Goal: Task Accomplishment & Management: Complete application form

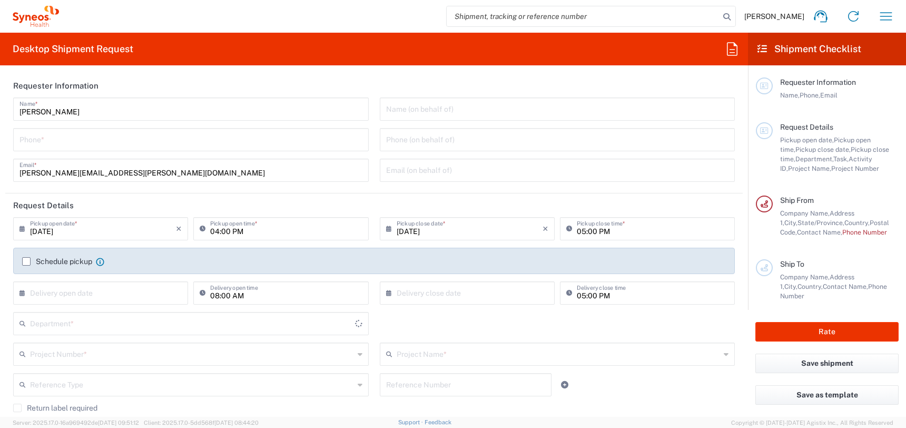
type input "3190"
type input "[PERSON_NAME] Rsrch Grp ([GEOGRAPHIC_DATA]) In"
click at [118, 140] on input "tel" at bounding box center [190, 139] width 343 height 18
type input "3035422228"
type input "Suite 111"
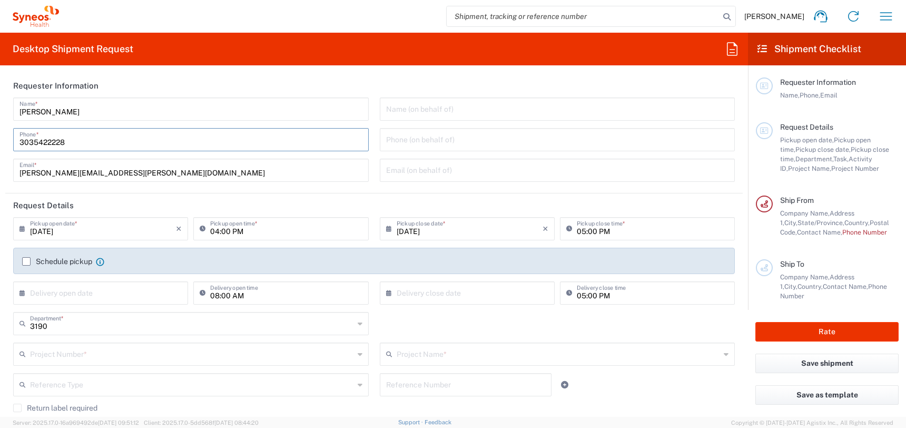
type input "3035422228"
type input "[PERSON_NAME]"
type input "[STREET_ADDRESS][PERSON_NAME]"
type input "Suite 111"
type input "[GEOGRAPHIC_DATA]"
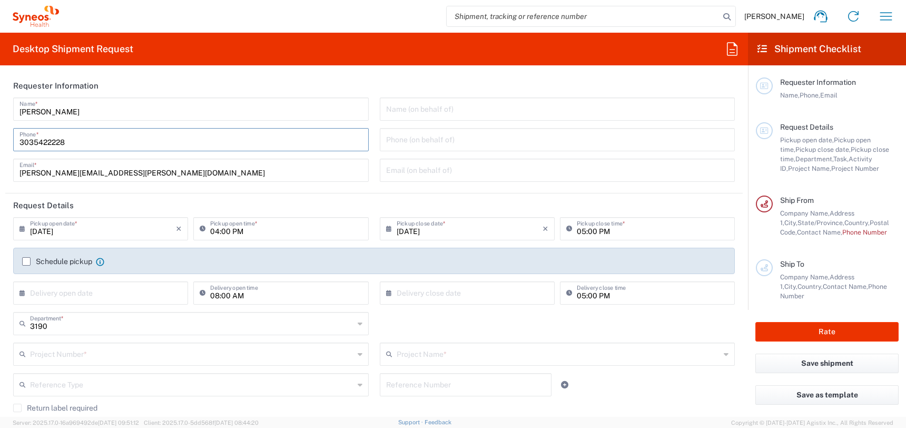
type input "[GEOGRAPHIC_DATA]"
type input "63110"
type input "3035422228"
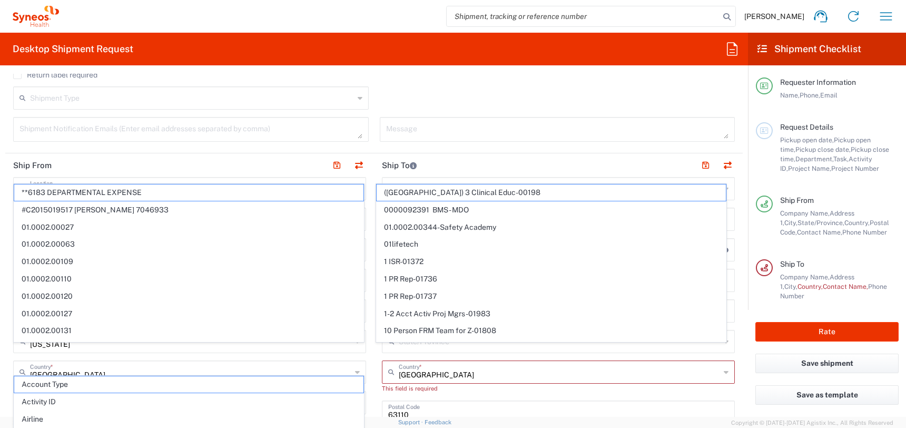
type input "[EMAIL_ADDRESS][DOMAIN_NAME]"
type input "[GEOGRAPHIC_DATA]"
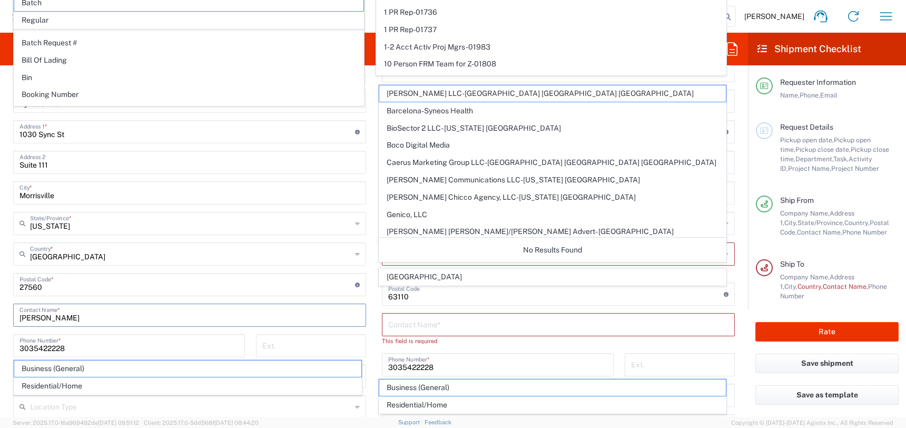
drag, startPoint x: 44, startPoint y: 318, endPoint x: -15, endPoint y: 316, distance: 59.0
click at [0, 316] on html "[PERSON_NAME] Home Shipment estimator Shipment tracking Desktop shipment reques…" at bounding box center [453, 214] width 906 height 428
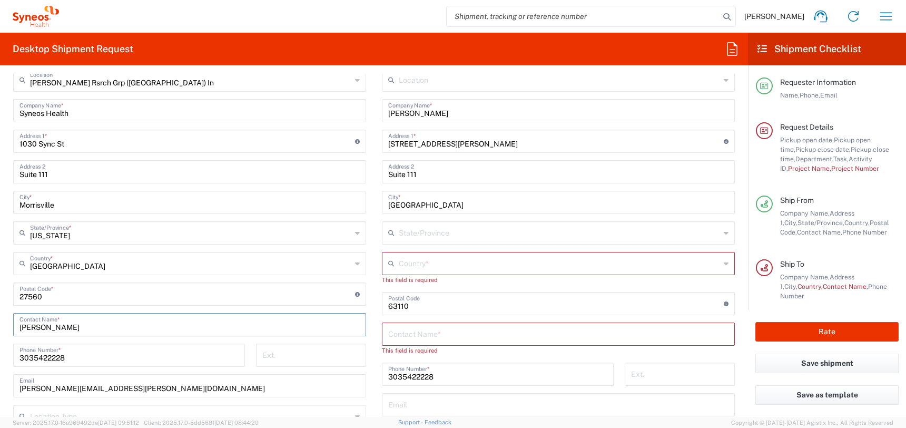
scroll to position [460, 0]
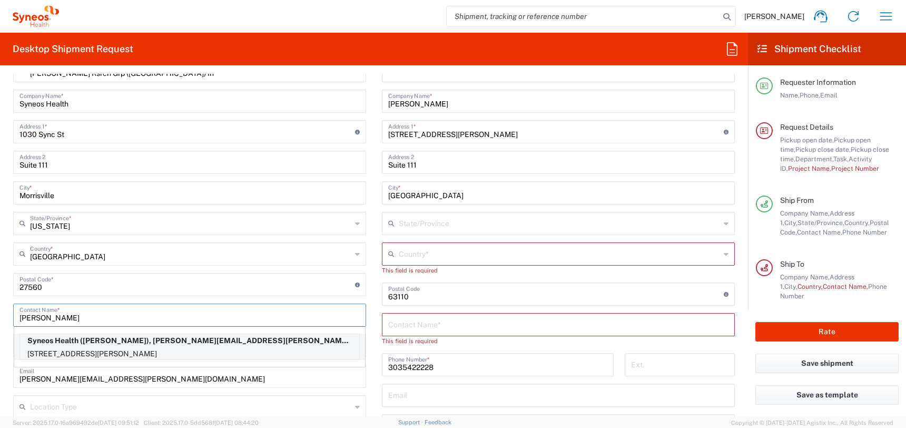
type input "[PERSON_NAME]"
click at [93, 340] on p "Syneos Health ([PERSON_NAME]), [PERSON_NAME][EMAIL_ADDRESS][PERSON_NAME][DOMAIN…" at bounding box center [189, 340] width 339 height 13
type input "[STREET_ADDRESS][PERSON_NAME]"
type input "Mineola"
type input "[US_STATE]"
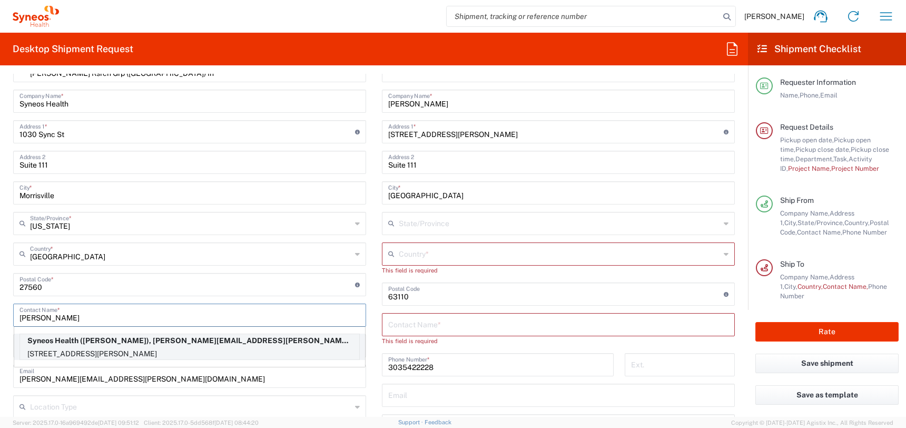
type input "11501"
type input "[PERSON_NAME]"
type input "5165781942"
type input "[PERSON_NAME][EMAIL_ADDRESS][PERSON_NAME][DOMAIN_NAME]"
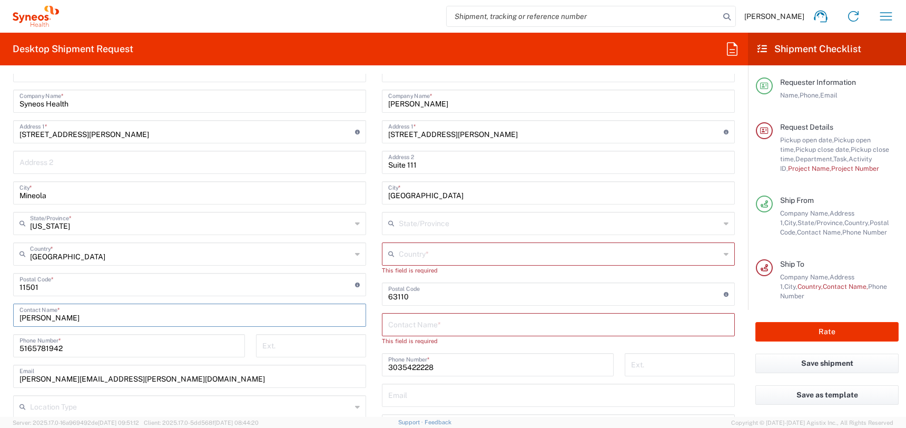
click at [460, 318] on input "text" at bounding box center [558, 324] width 340 height 18
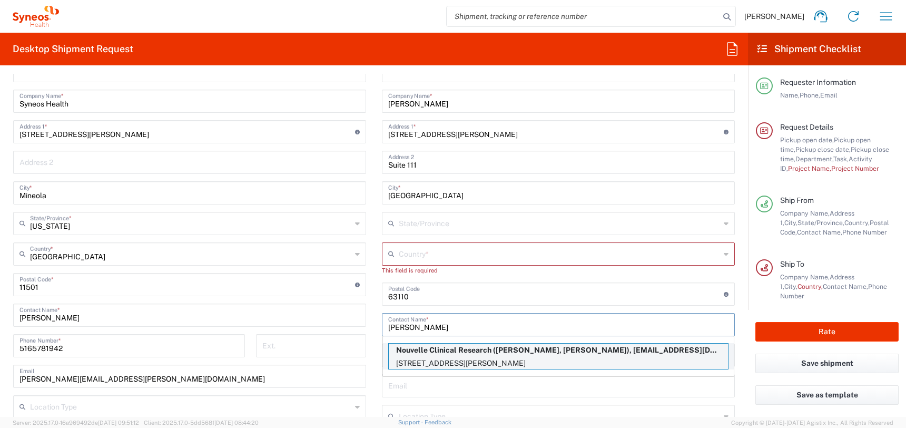
type input "[PERSON_NAME]"
click at [578, 359] on p "[STREET_ADDRESS][PERSON_NAME]" at bounding box center [558, 363] width 339 height 13
type input "Nouvelle Clinical Research"
type input "[STREET_ADDRESS]"
type input "Suite 400"
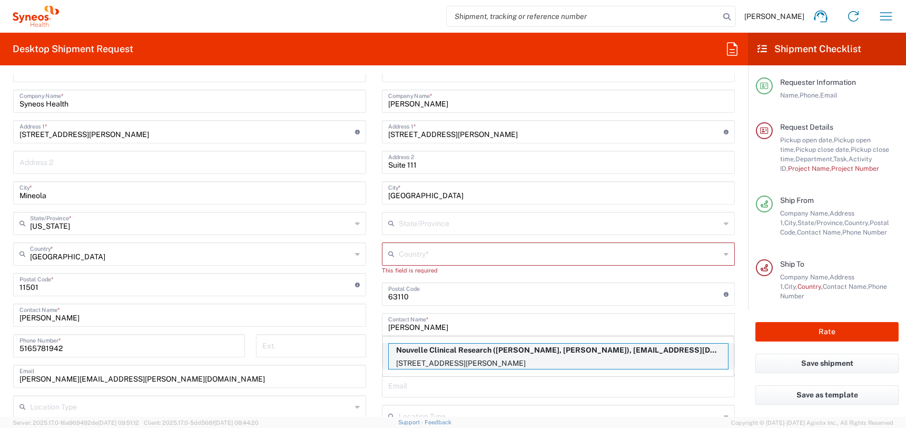
type input "[PERSON_NAME] Bay"
type input "[GEOGRAPHIC_DATA]"
type input "33189"
type input "[PERSON_NAME], [PERSON_NAME]"
type input "3057127867"
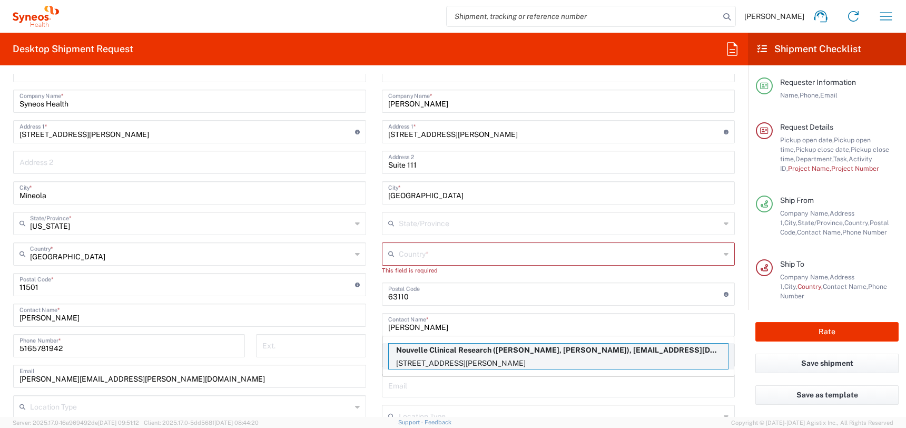
type input "[EMAIL_ADDRESS][DOMAIN_NAME]"
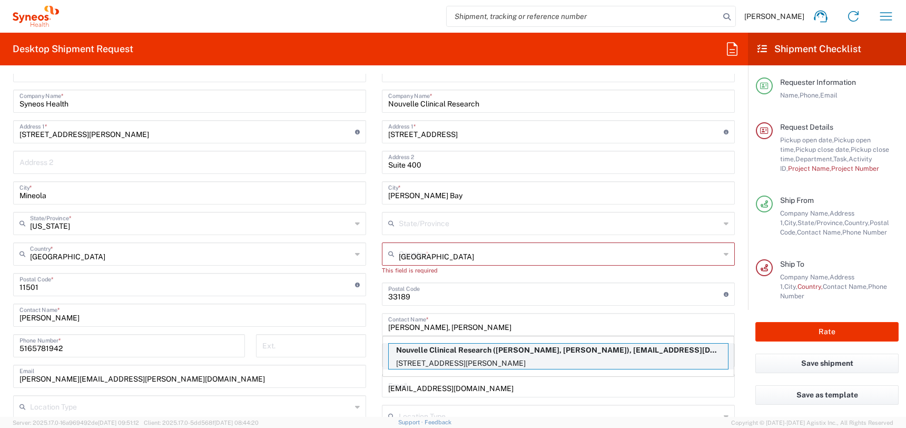
type input "[US_STATE]"
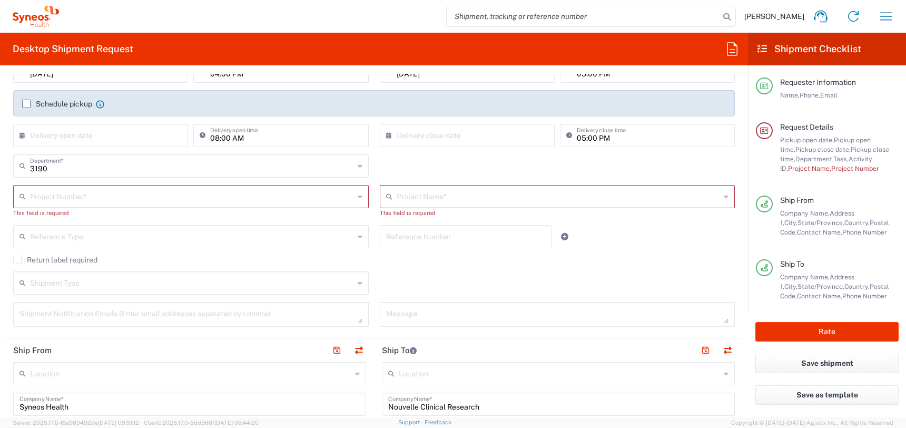
scroll to position [123, 0]
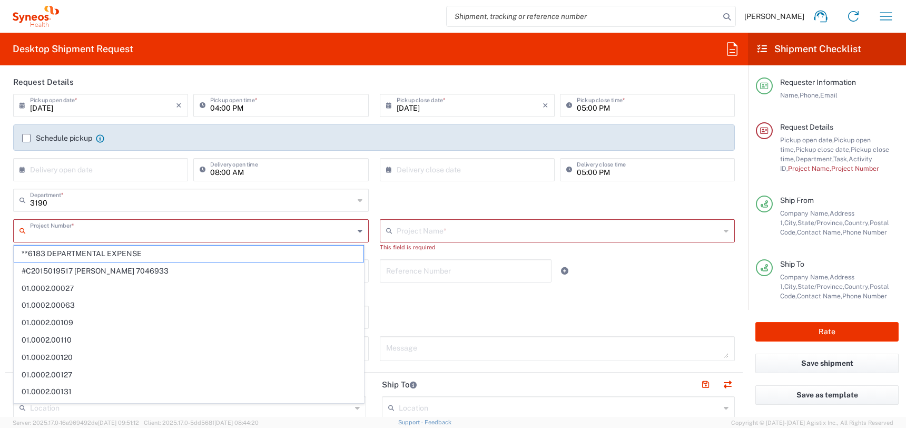
click at [90, 231] on input "text" at bounding box center [192, 230] width 324 height 18
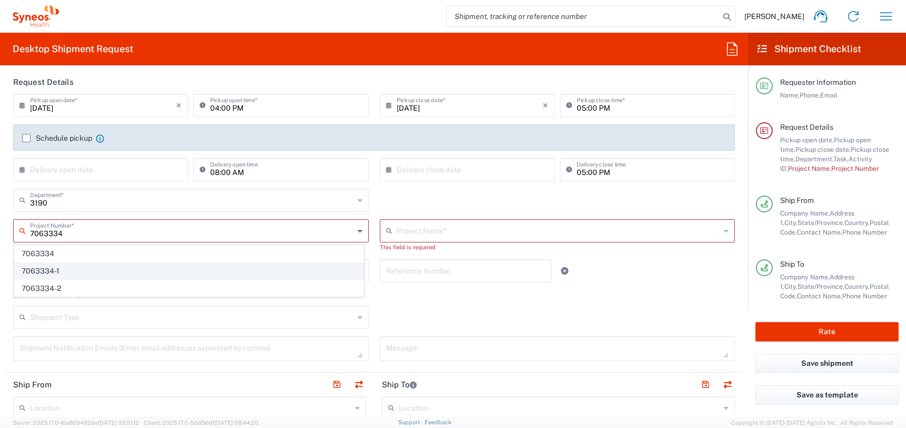
click at [97, 267] on span "7063334-1" at bounding box center [188, 271] width 349 height 16
type input "7063334-1"
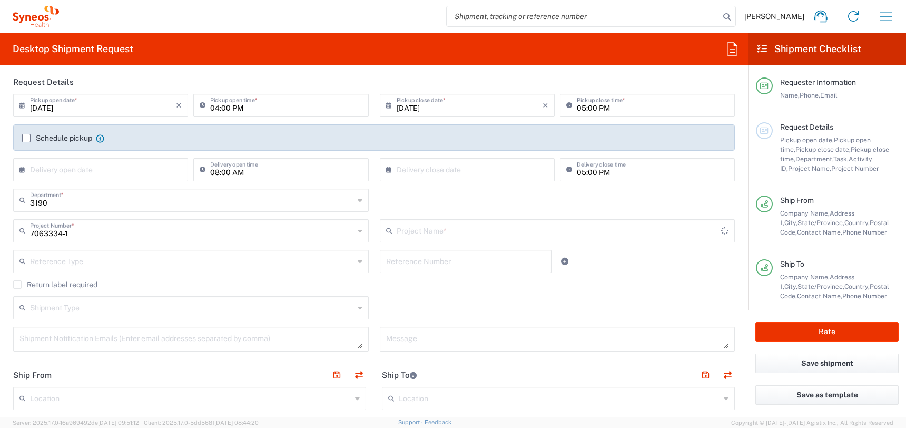
type input "802-SYN-188"
click at [78, 234] on input "text" at bounding box center [192, 230] width 324 height 18
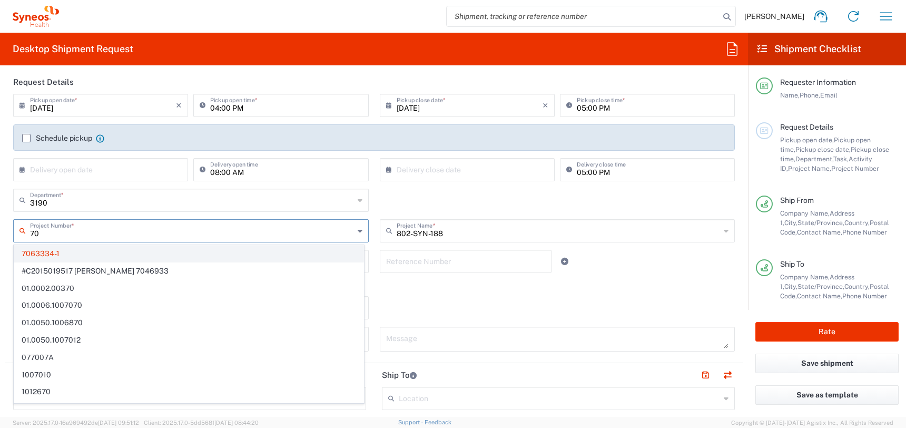
type input "70"
click at [52, 252] on span "7063334-1" at bounding box center [188, 254] width 349 height 16
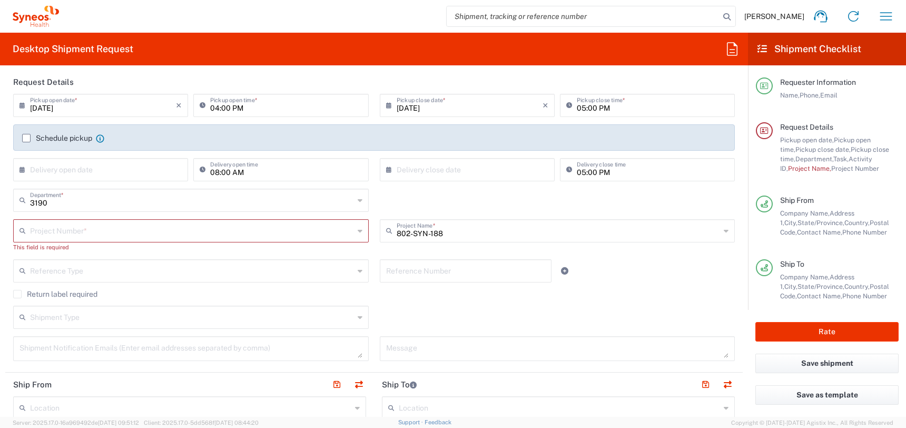
scroll to position [0, 0]
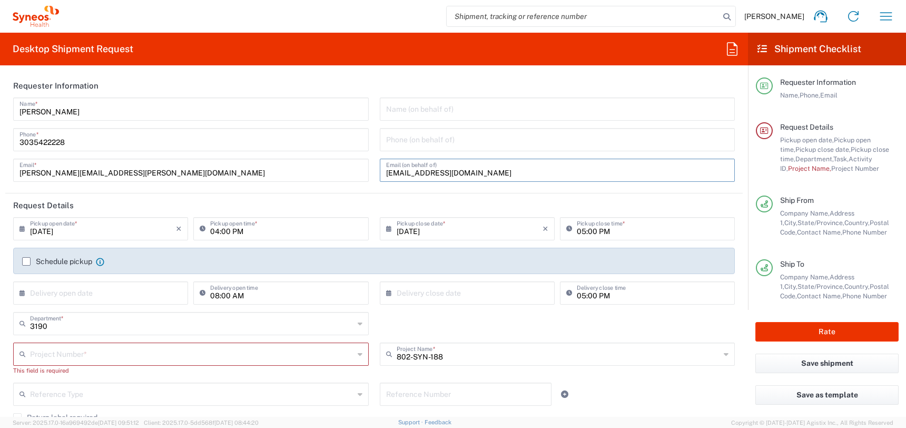
click at [406, 172] on input "[EMAIL_ADDRESS][DOMAIN_NAME]" at bounding box center [557, 169] width 343 height 18
click at [494, 170] on input "[EMAIL_ADDRESS][DOMAIN_NAME]" at bounding box center [557, 169] width 343 height 18
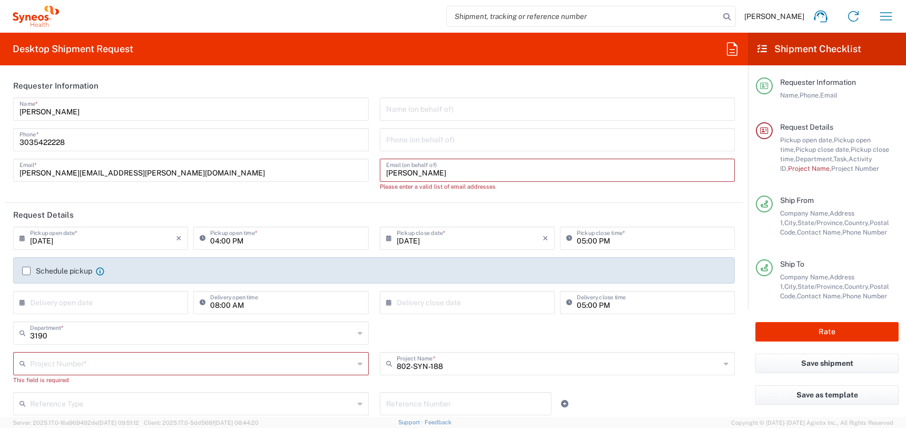
type input "[PERSON_NAME][EMAIL_ADDRESS][PERSON_NAME][DOMAIN_NAME]"
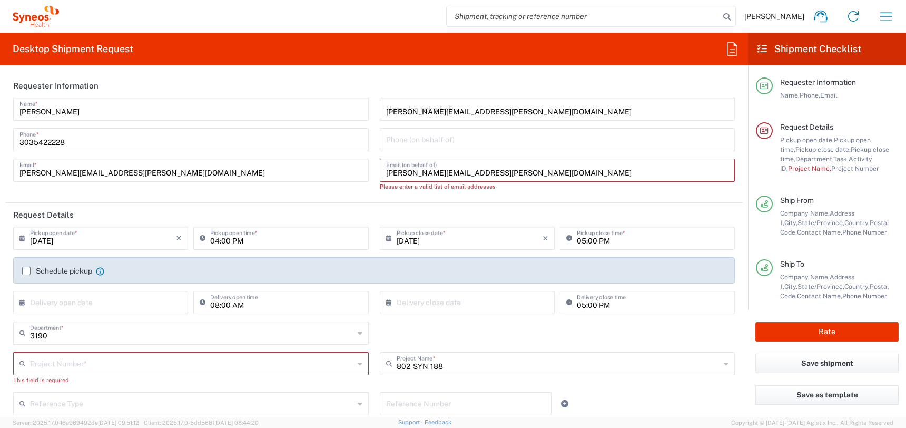
type input "2123052077"
type input "Room 405"
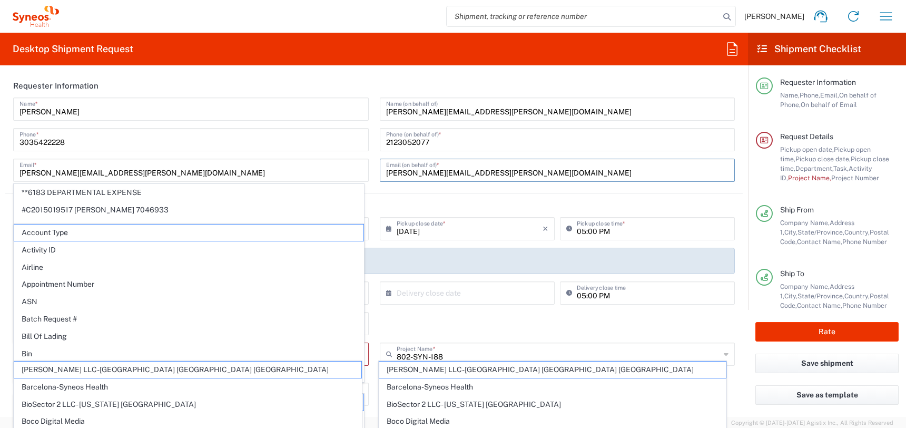
type input "[EMAIL_ADDRESS][DOMAIN_NAME]"
click at [509, 112] on input "[PERSON_NAME][EMAIL_ADDRESS][PERSON_NAME][DOMAIN_NAME]" at bounding box center [557, 108] width 343 height 18
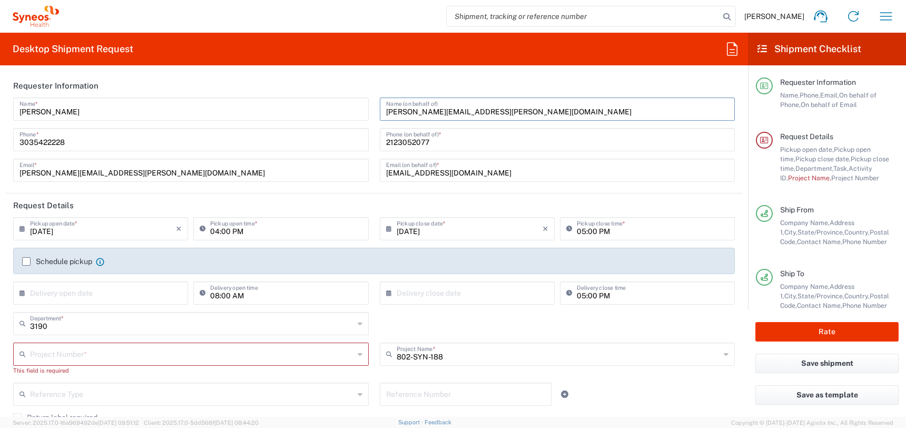
drag, startPoint x: 521, startPoint y: 111, endPoint x: 360, endPoint y: 104, distance: 160.8
click at [360, 104] on div "[PERSON_NAME] Name * [PHONE_NUMBER] Phone * [PERSON_NAME][EMAIL_ADDRESS][PERSON…" at bounding box center [374, 143] width 733 height 92
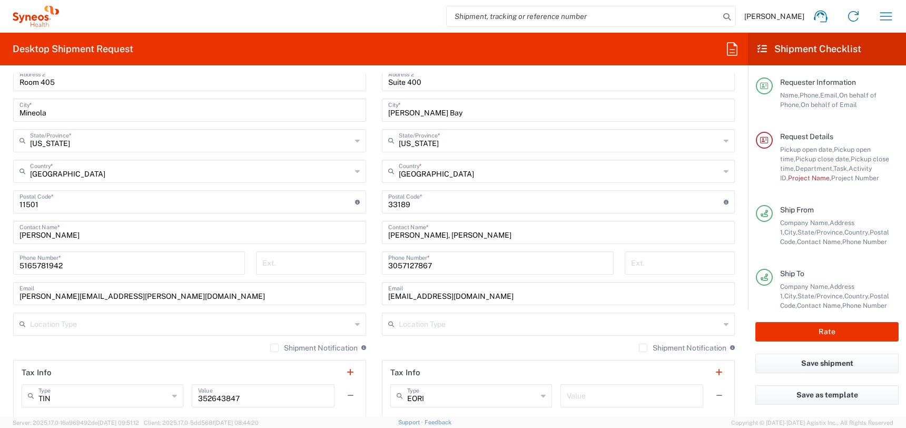
scroll to position [567, 0]
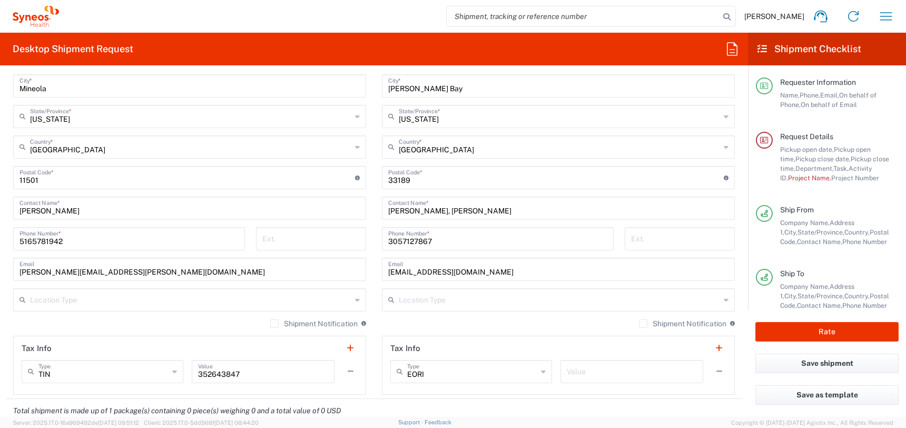
type input "[PERSON_NAME]"
click at [50, 241] on input "5165781942" at bounding box center [128, 238] width 219 height 18
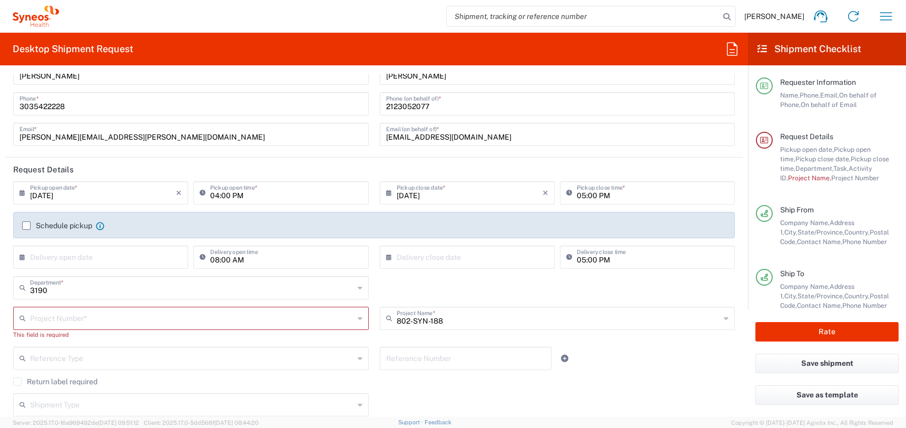
scroll to position [0, 0]
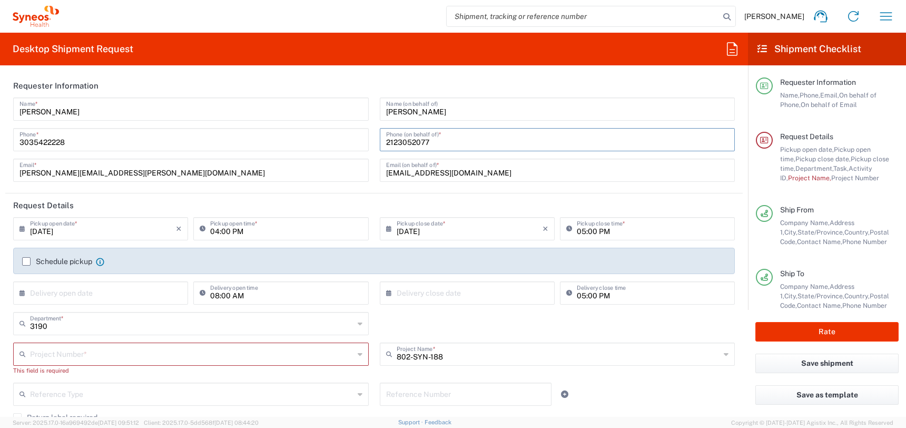
click at [403, 141] on input "2123052077" at bounding box center [557, 139] width 343 height 18
paste input "5165781942"
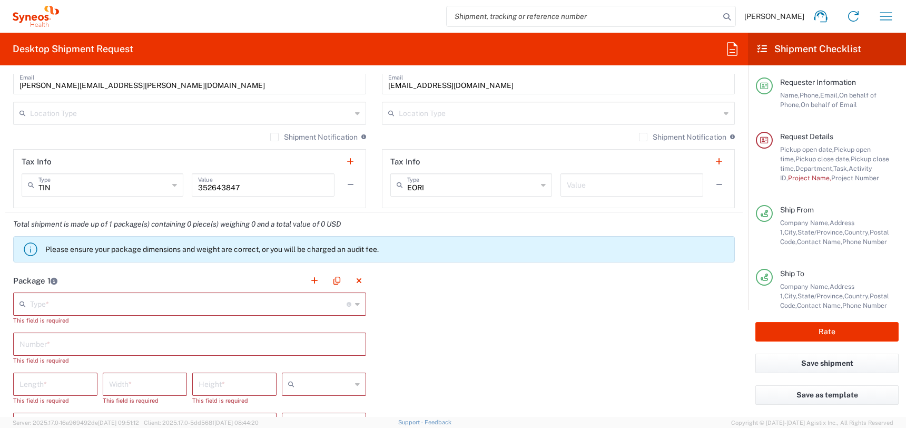
scroll to position [674, 0]
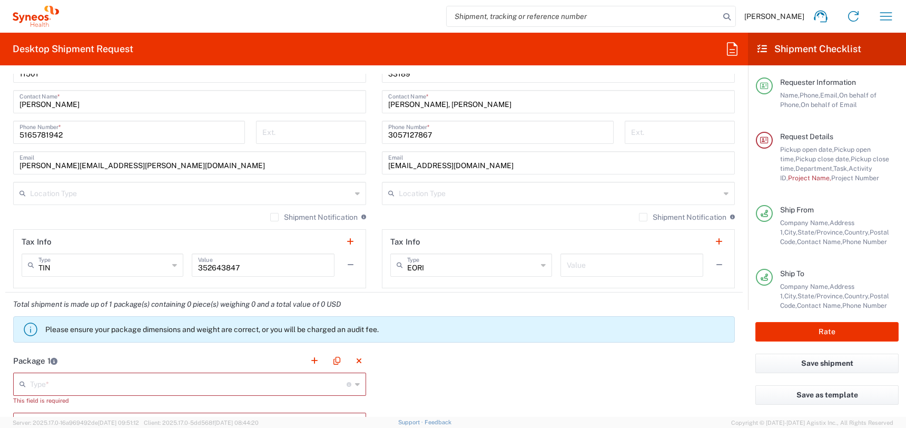
type input "5165781942"
click at [101, 163] on input "[PERSON_NAME][EMAIL_ADDRESS][PERSON_NAME][DOMAIN_NAME]" at bounding box center [189, 162] width 340 height 18
click at [103, 163] on input "[PERSON_NAME][EMAIL_ADDRESS][PERSON_NAME][DOMAIN_NAME]" at bounding box center [189, 162] width 340 height 18
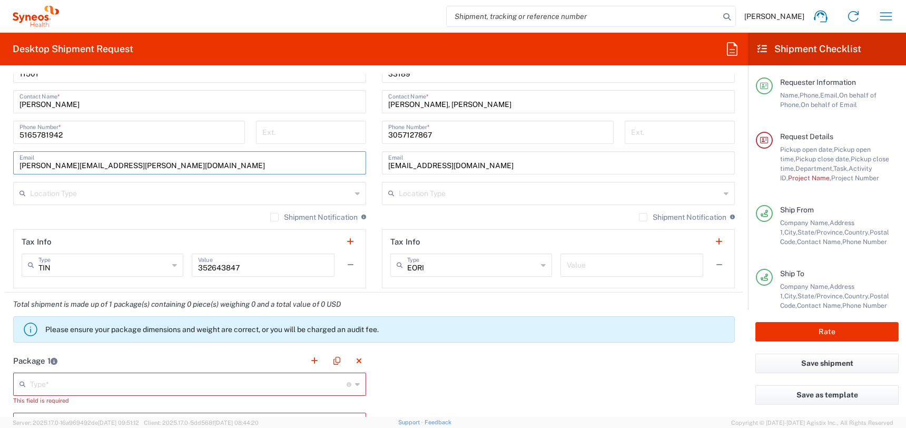
click at [103, 163] on input "[PERSON_NAME][EMAIL_ADDRESS][PERSON_NAME][DOMAIN_NAME]" at bounding box center [189, 162] width 340 height 18
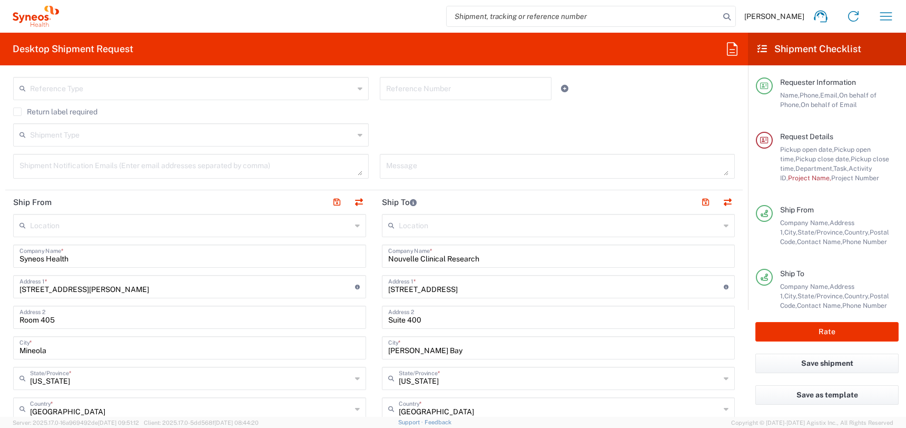
scroll to position [0, 0]
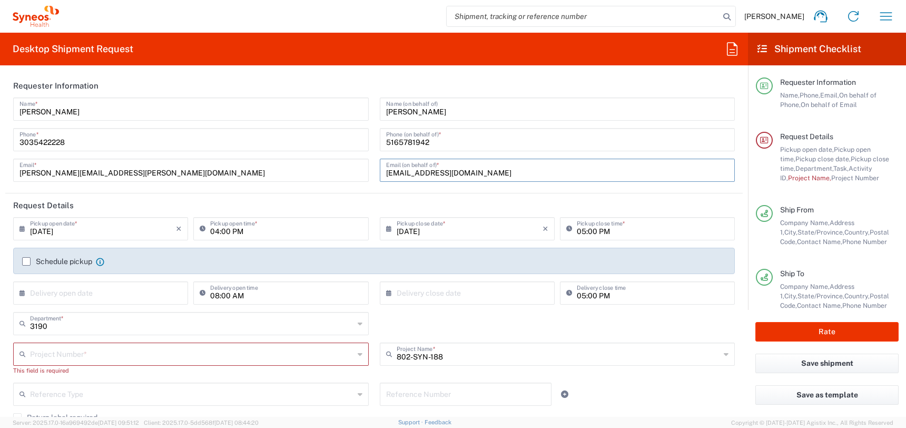
click at [423, 172] on input "[EMAIL_ADDRESS][DOMAIN_NAME]" at bounding box center [557, 169] width 343 height 18
paste input "[PERSON_NAME].[PERSON_NAME]"
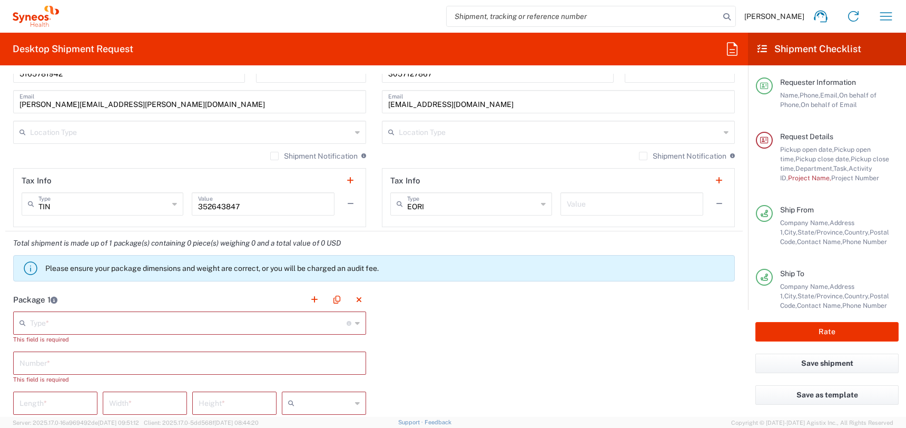
scroll to position [759, 0]
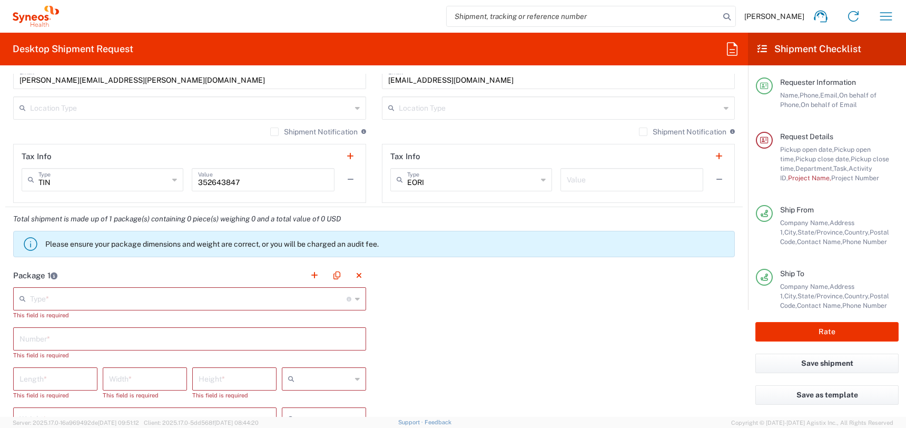
type input "[PERSON_NAME][EMAIL_ADDRESS][PERSON_NAME][DOMAIN_NAME]"
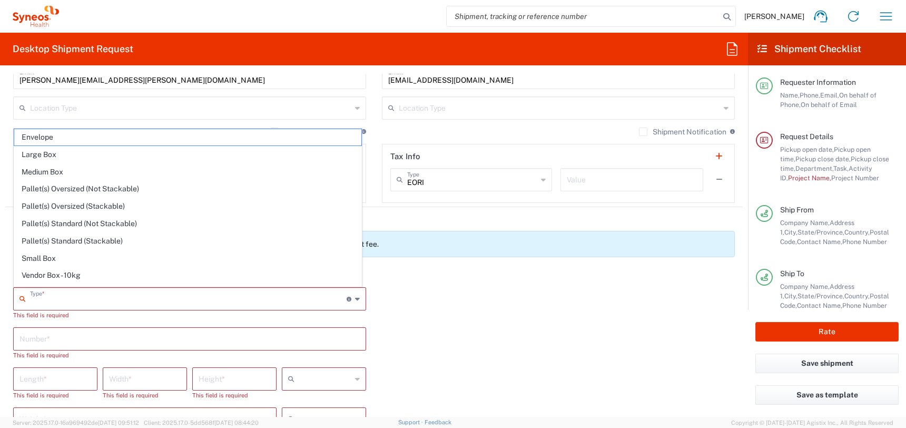
click at [183, 305] on input "text" at bounding box center [188, 298] width 317 height 18
click at [60, 141] on span "Envelope" at bounding box center [187, 137] width 347 height 16
type input "Envelope"
type input "1"
type input "9.5"
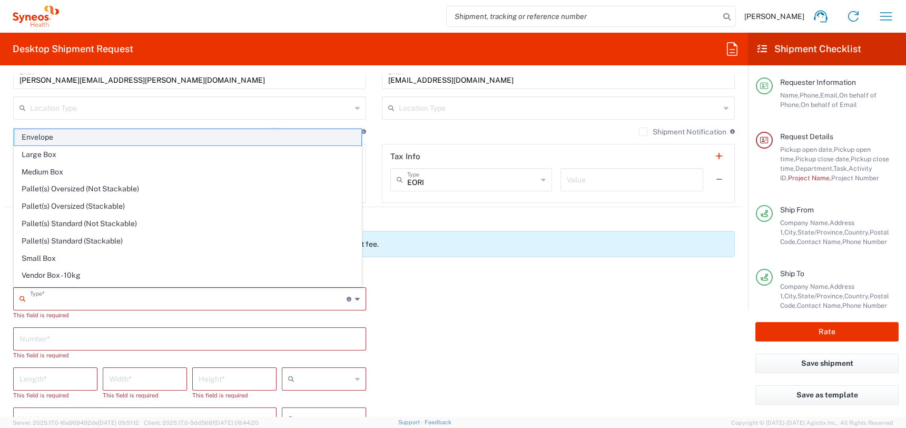
type input "12.5"
type input "0.25"
type input "in"
type input "0.45"
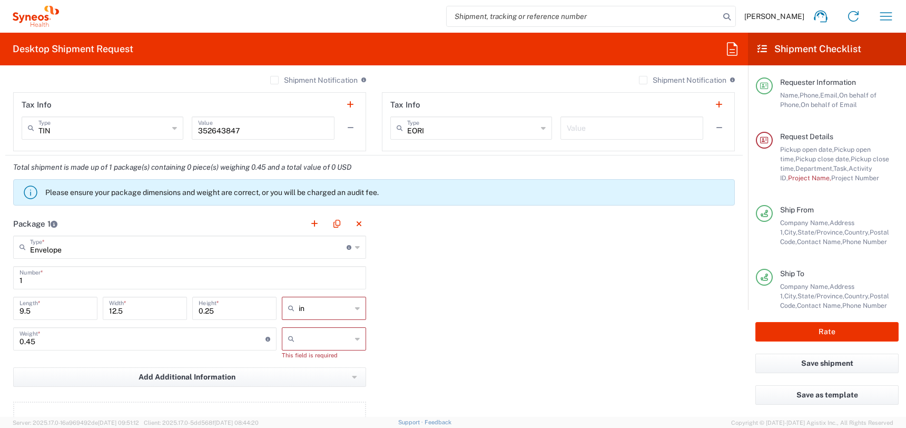
scroll to position [812, 0]
click at [310, 336] on input "text" at bounding box center [325, 337] width 53 height 17
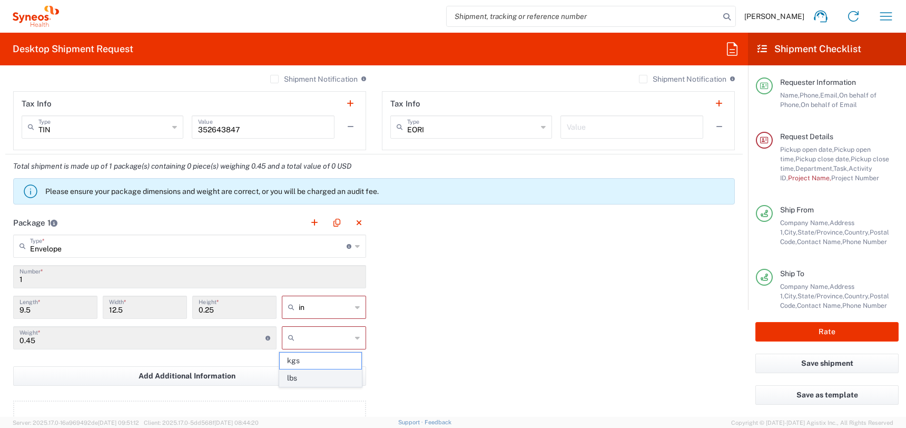
click at [320, 378] on span "lbs" at bounding box center [320, 378] width 81 height 16
type input "lbs"
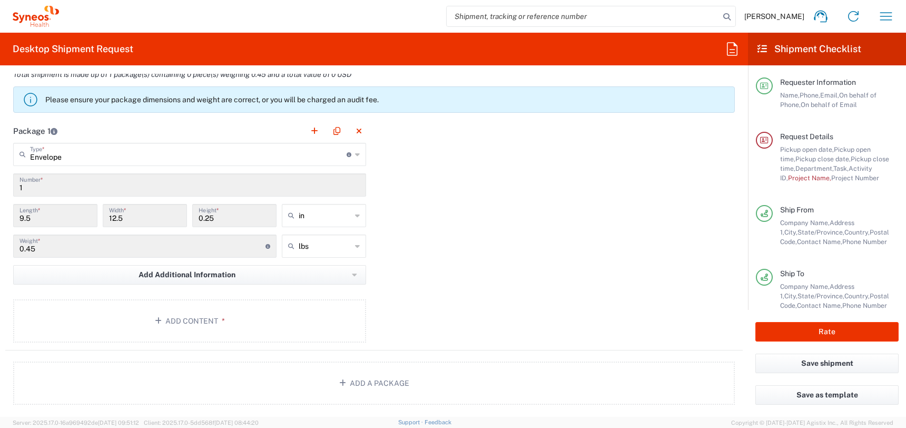
scroll to position [914, 0]
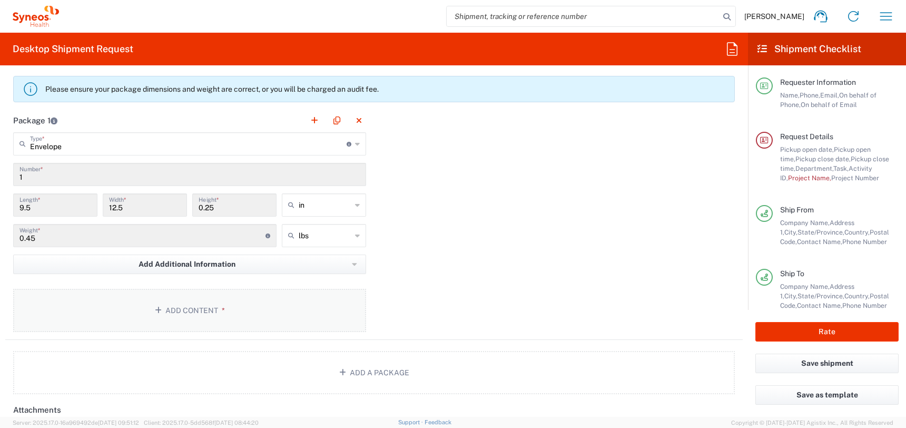
click at [249, 289] on button "Add Content *" at bounding box center [189, 310] width 353 height 43
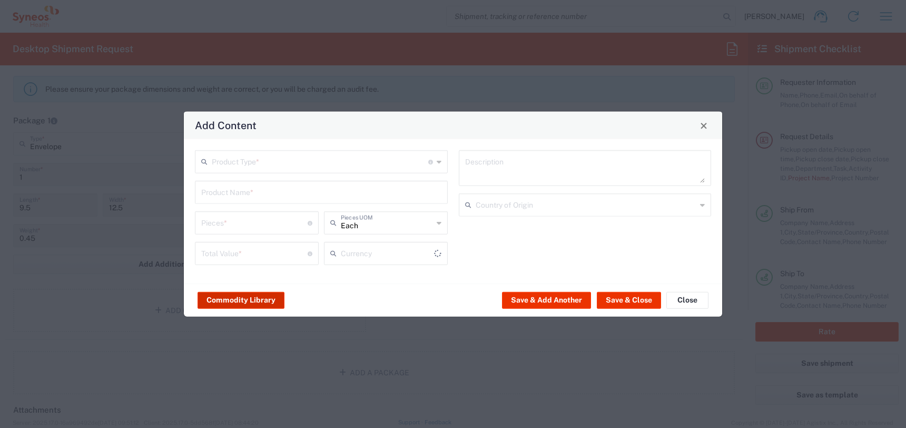
type input "US Dollar"
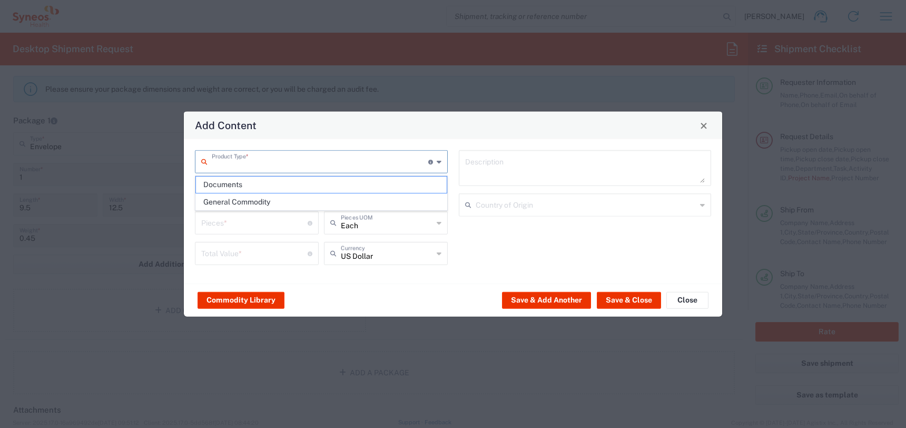
click at [276, 163] on input "text" at bounding box center [320, 161] width 217 height 18
click at [267, 184] on span "Documents" at bounding box center [321, 184] width 251 height 16
type input "Documents"
type input "1"
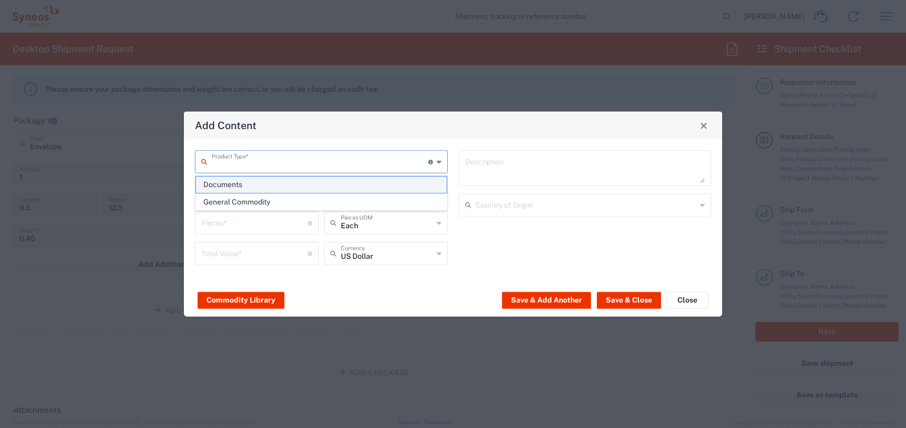
type input "1"
type textarea "Documents"
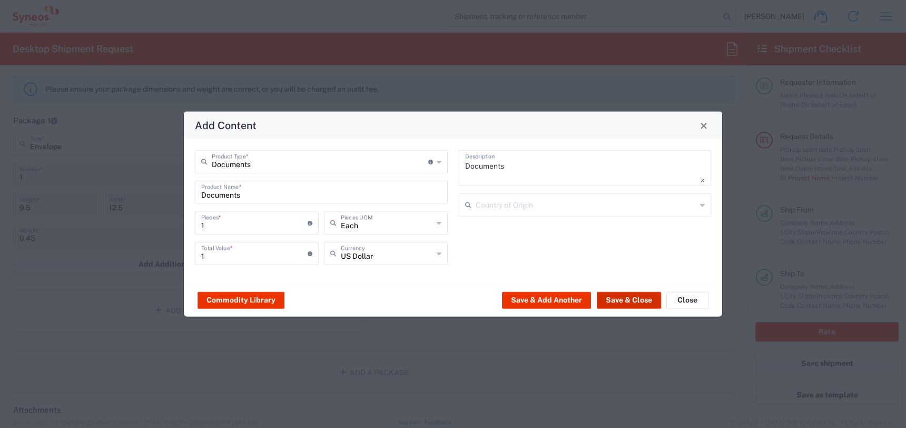
click at [624, 301] on button "Save & Close" at bounding box center [629, 299] width 64 height 17
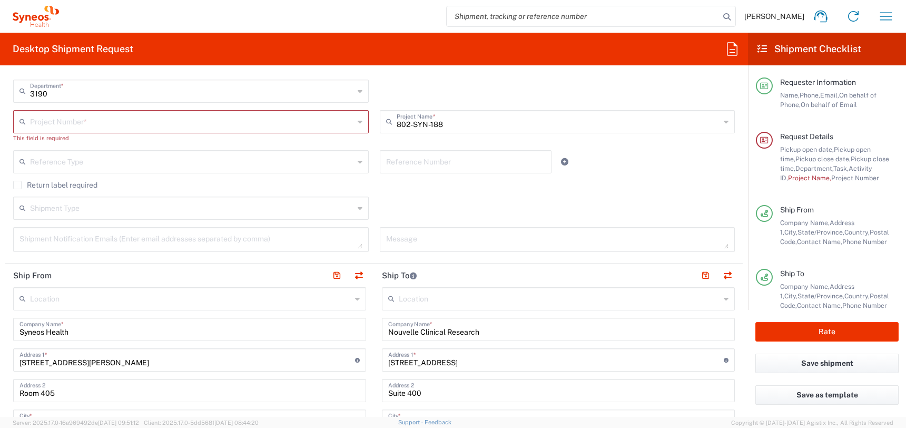
scroll to position [0, 0]
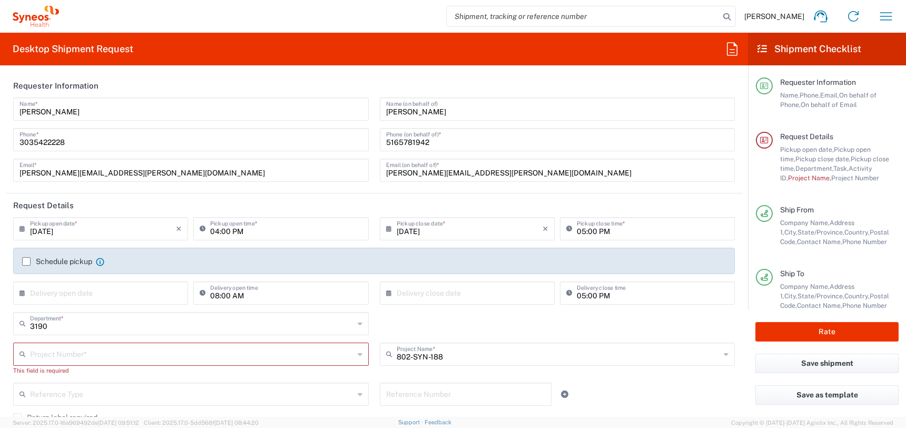
click at [182, 372] on div "This field is required" at bounding box center [191, 370] width 356 height 9
click at [178, 358] on input "text" at bounding box center [192, 353] width 324 height 18
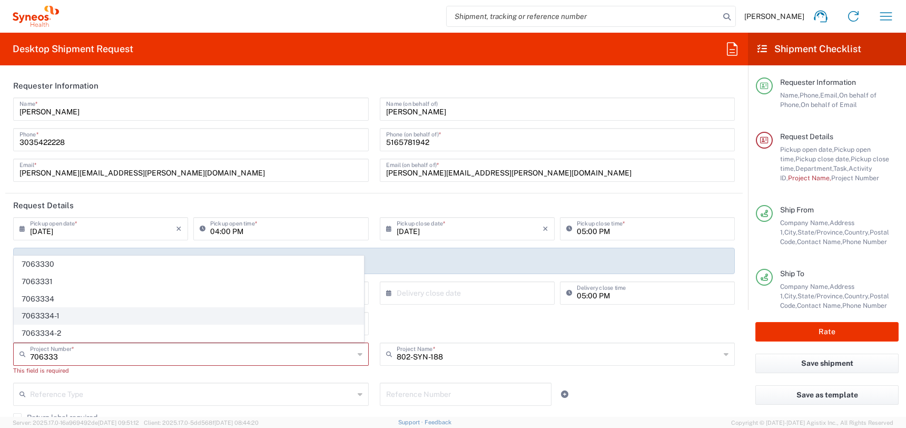
click at [74, 315] on span "7063334-1" at bounding box center [188, 316] width 349 height 16
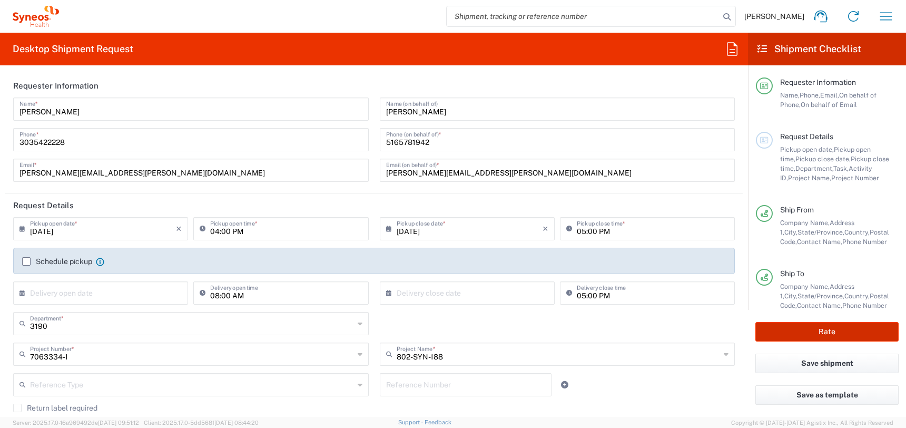
click at [793, 327] on button "Rate" at bounding box center [827, 331] width 143 height 19
type input "7063334-1"
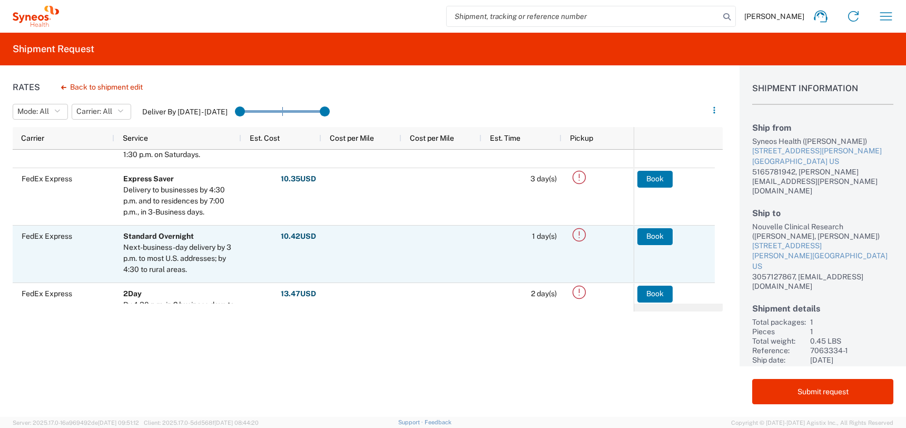
scroll to position [69, 0]
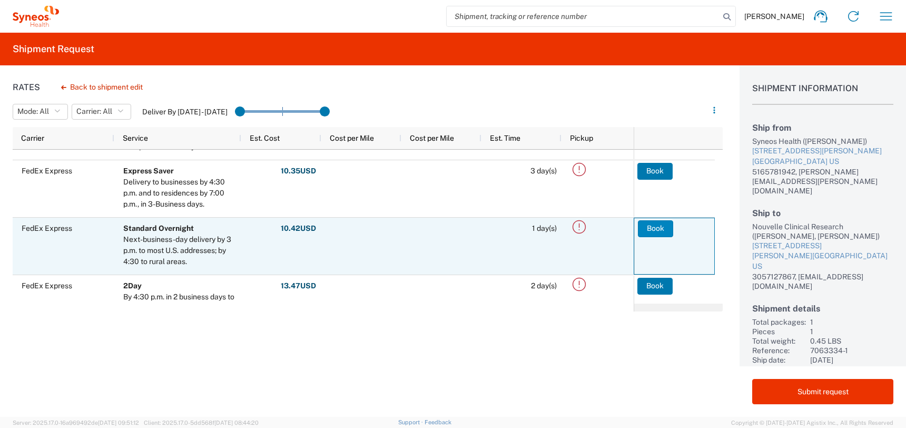
click at [663, 229] on button "Book" at bounding box center [655, 228] width 35 height 17
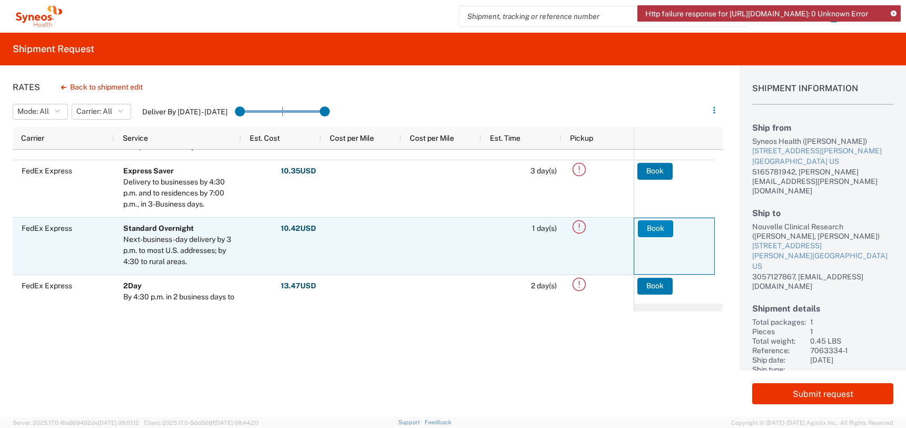
click at [656, 230] on button "Book" at bounding box center [655, 228] width 35 height 17
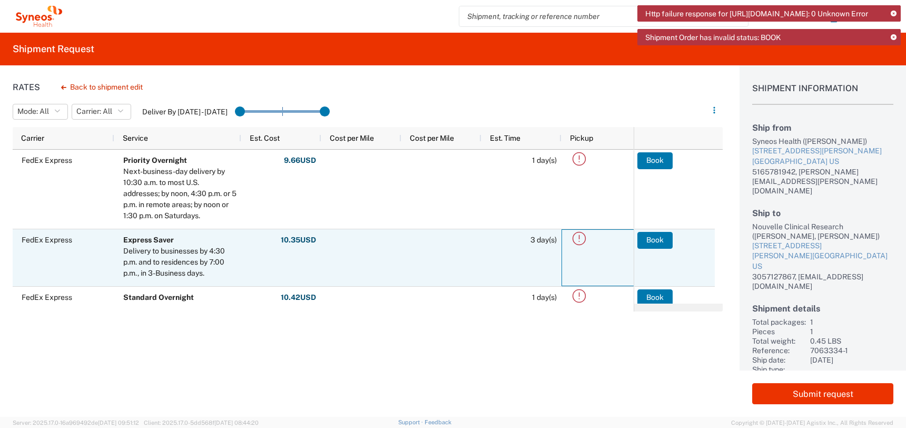
click at [578, 238] on icon at bounding box center [579, 238] width 17 height 17
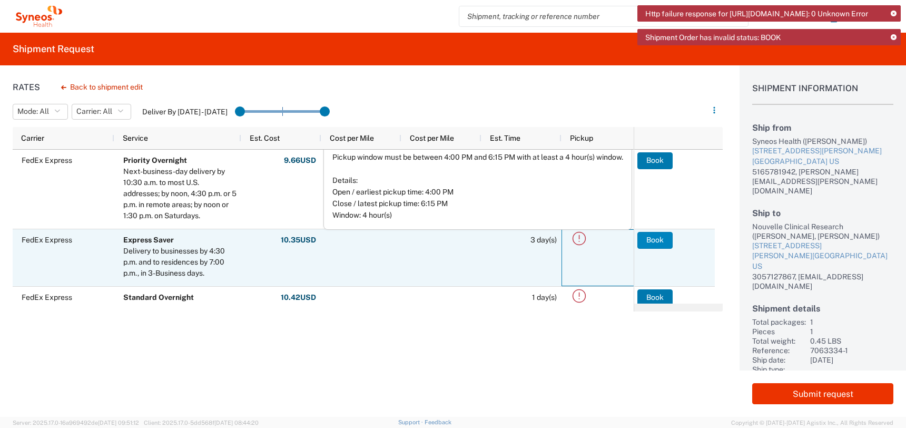
click at [654, 245] on button "Book" at bounding box center [654, 240] width 35 height 17
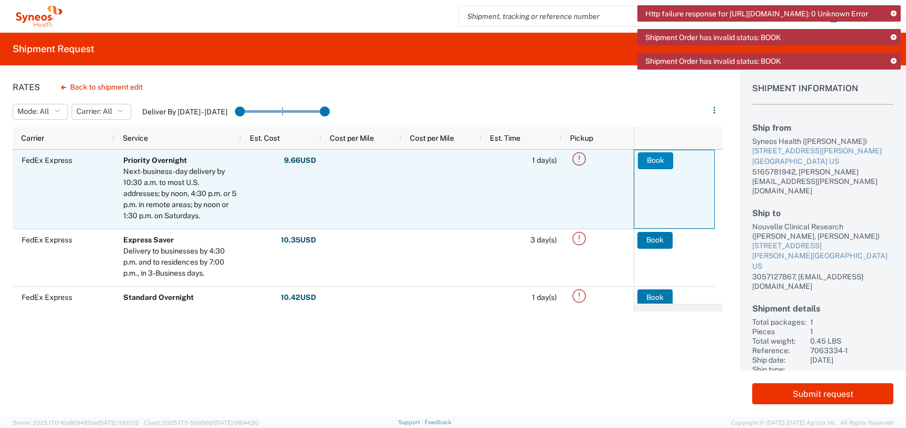
click at [660, 164] on button "Book" at bounding box center [655, 160] width 35 height 17
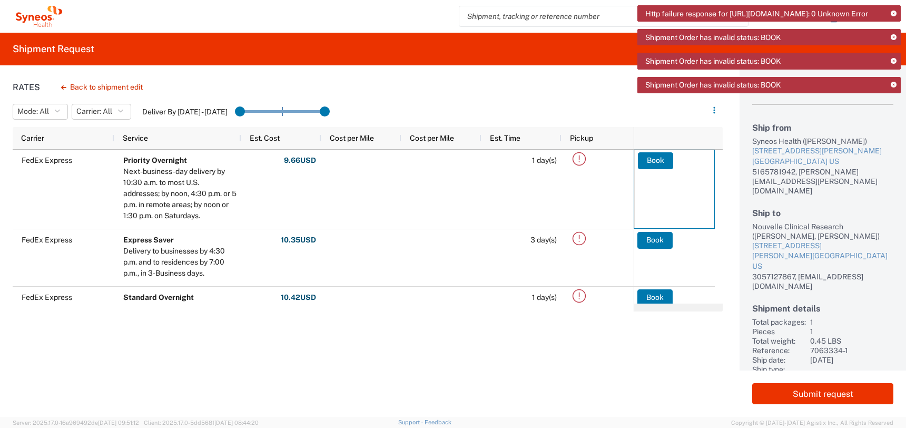
click at [892, 88] on icon at bounding box center [894, 85] width 6 height 6
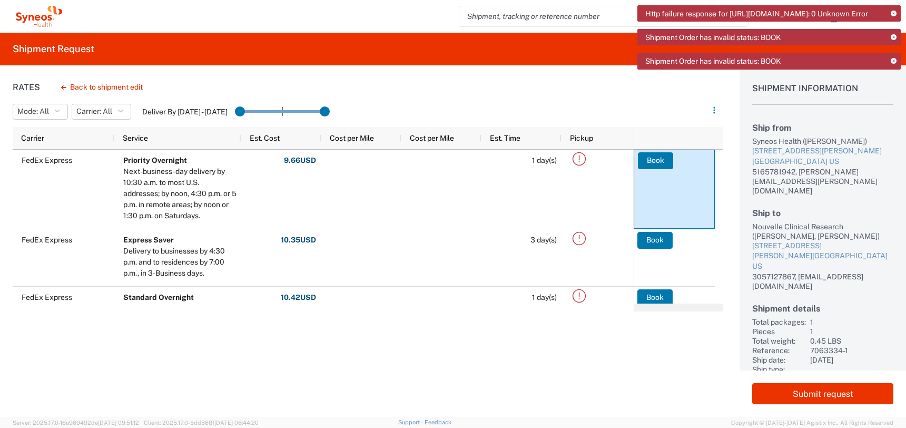
click at [892, 96] on h1 "Shipment Information" at bounding box center [822, 94] width 141 height 22
click at [894, 14] on icon at bounding box center [894, 14] width 6 height 6
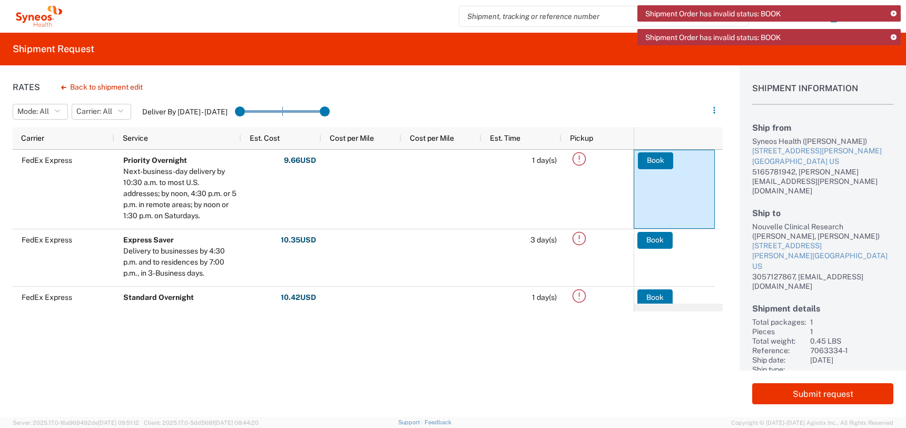
click at [894, 14] on icon at bounding box center [894, 14] width 6 height 6
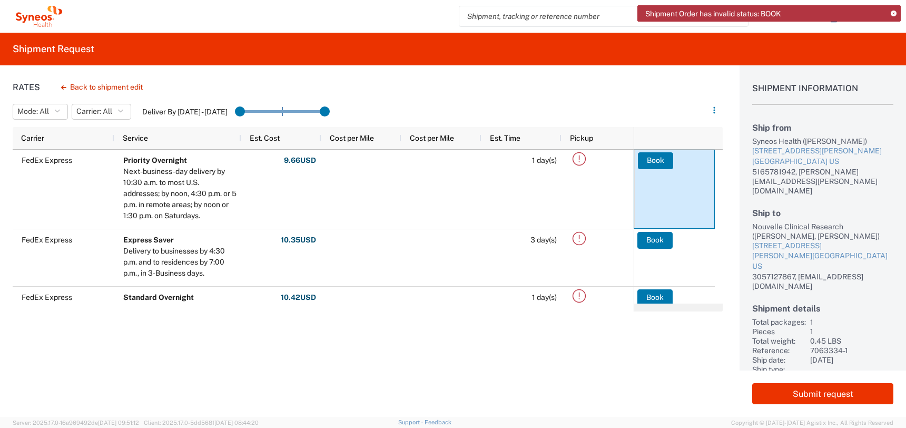
click at [894, 14] on icon at bounding box center [894, 14] width 6 height 6
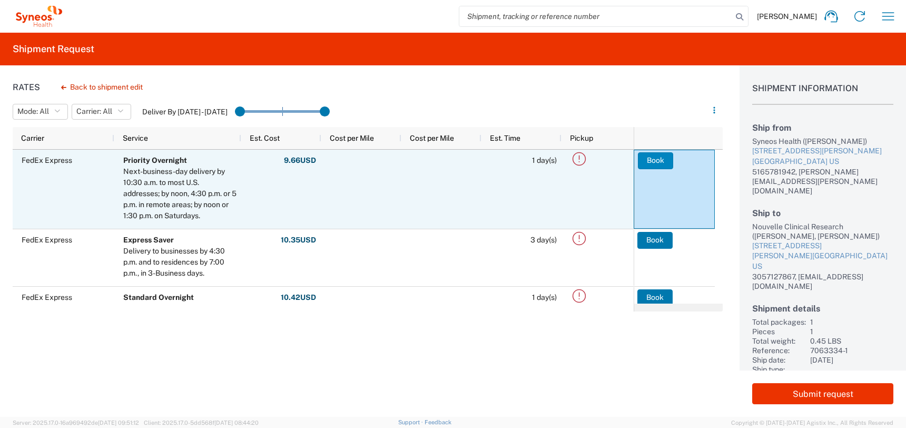
click at [659, 164] on button "Book" at bounding box center [655, 160] width 35 height 17
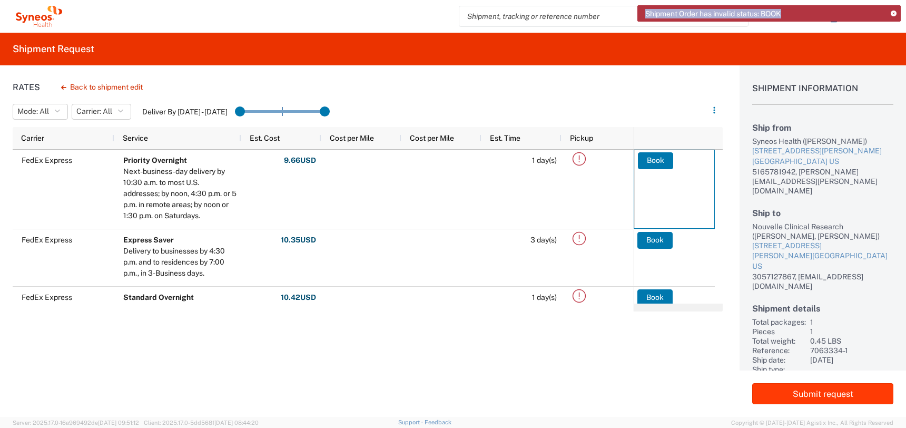
click at [819, 399] on button "Submit request" at bounding box center [822, 393] width 141 height 21
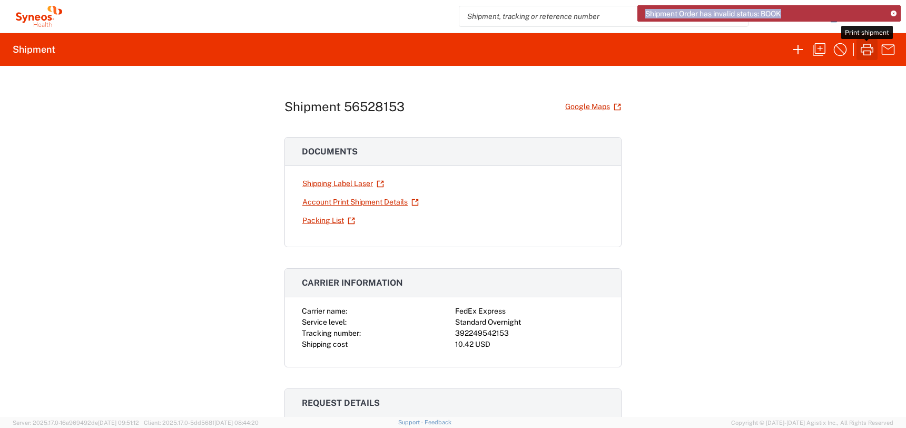
click at [870, 50] on icon "button" at bounding box center [867, 49] width 17 height 17
